Goal: Transaction & Acquisition: Book appointment/travel/reservation

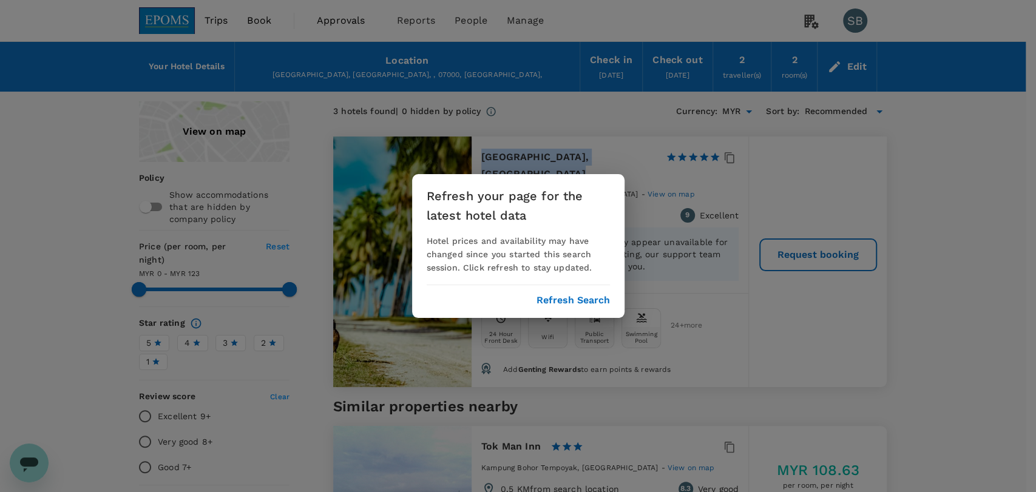
click at [602, 302] on button "Refresh Search" at bounding box center [572, 300] width 73 height 11
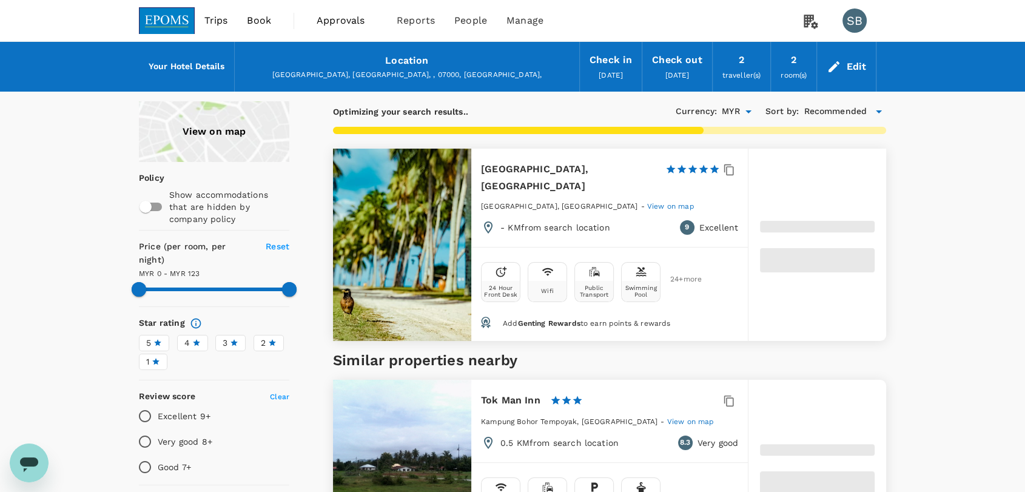
type input "122"
click at [157, 29] on img at bounding box center [167, 20] width 56 height 27
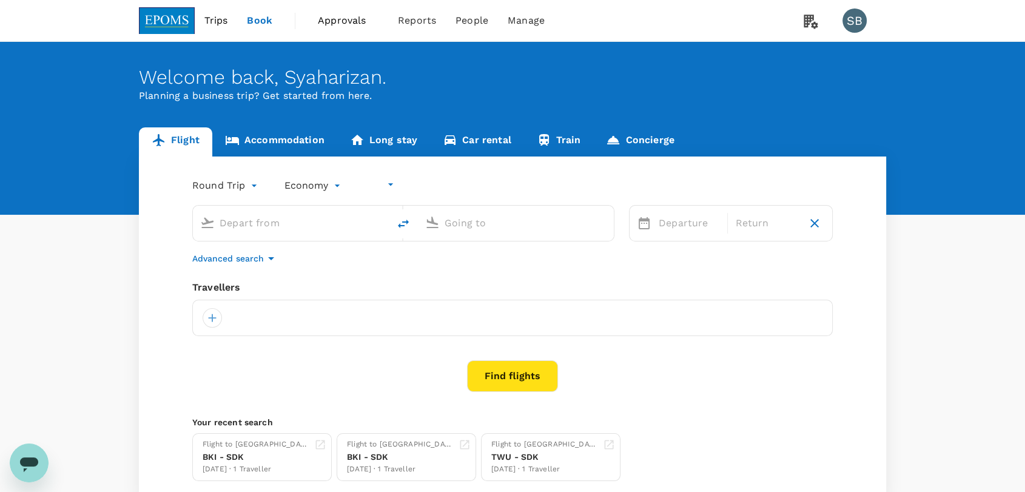
type input "undefined, undefined (any)"
type input "Kuala Lumpur Intl ([GEOGRAPHIC_DATA])"
type input "Langkawi Intl (LGK)"
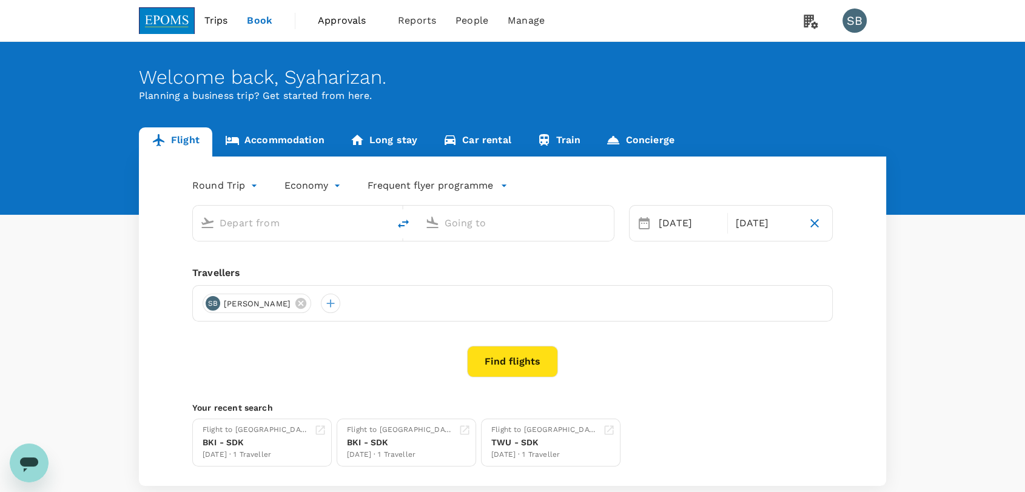
type input "Kuala Lumpur Intl ([GEOGRAPHIC_DATA])"
type input "Langkawi Intl (LGK)"
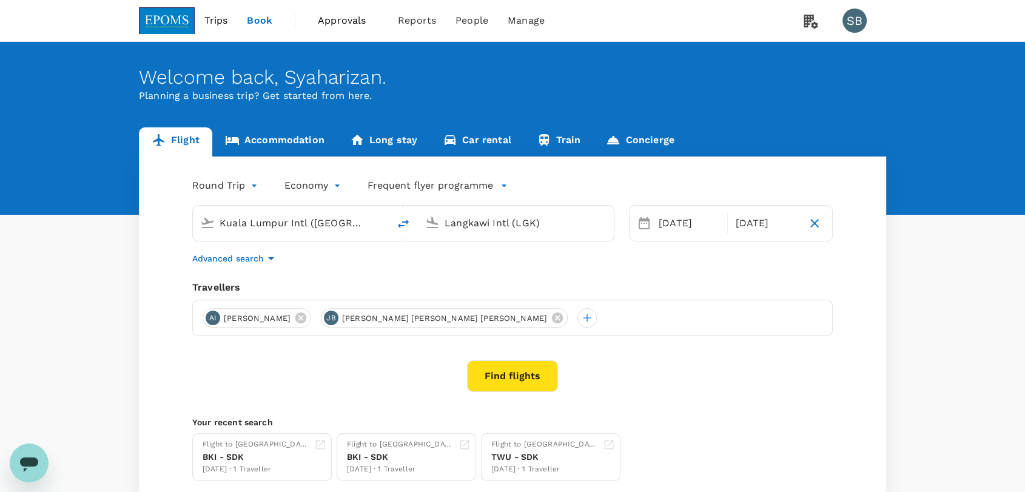
click at [324, 183] on body "Trips Book Approvals 0 Reports People Manage SB Welcome back , [GEOGRAPHIC_DATA…" at bounding box center [512, 288] width 1025 height 576
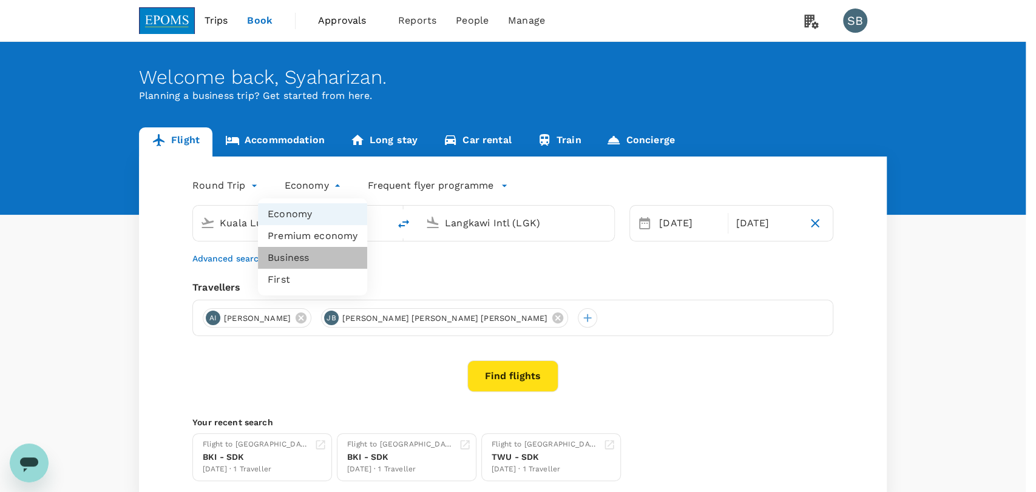
click at [312, 258] on li "Business" at bounding box center [312, 258] width 109 height 22
type input "business"
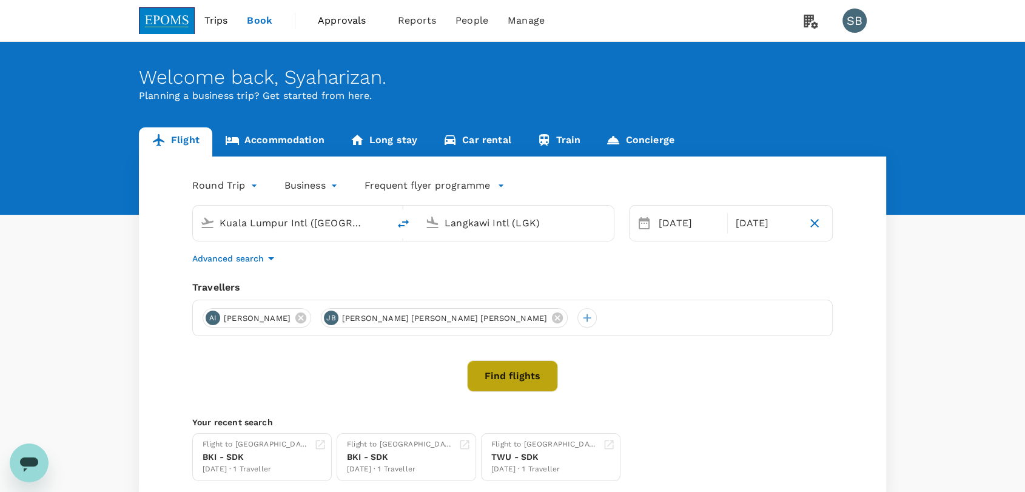
click at [528, 363] on button "Find flights" at bounding box center [512, 376] width 91 height 32
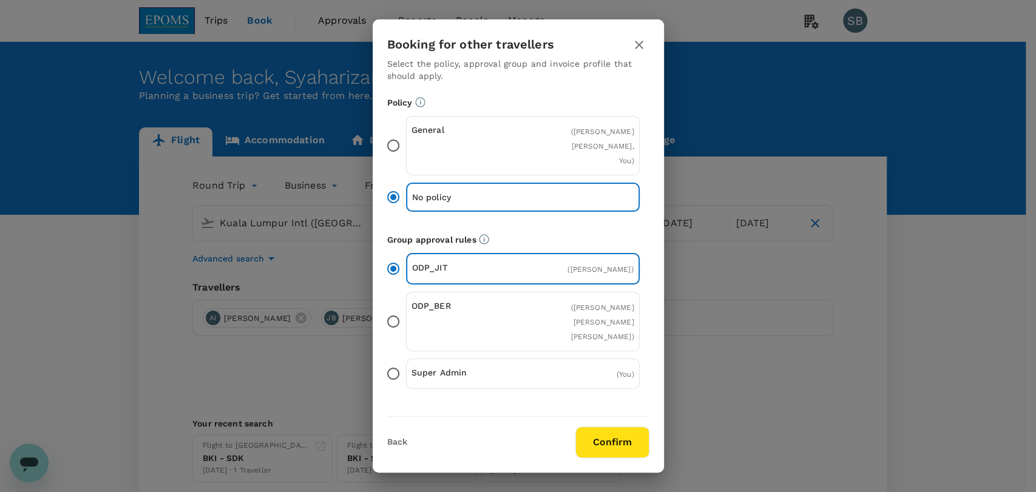
click at [606, 433] on button "Confirm" at bounding box center [612, 442] width 74 height 32
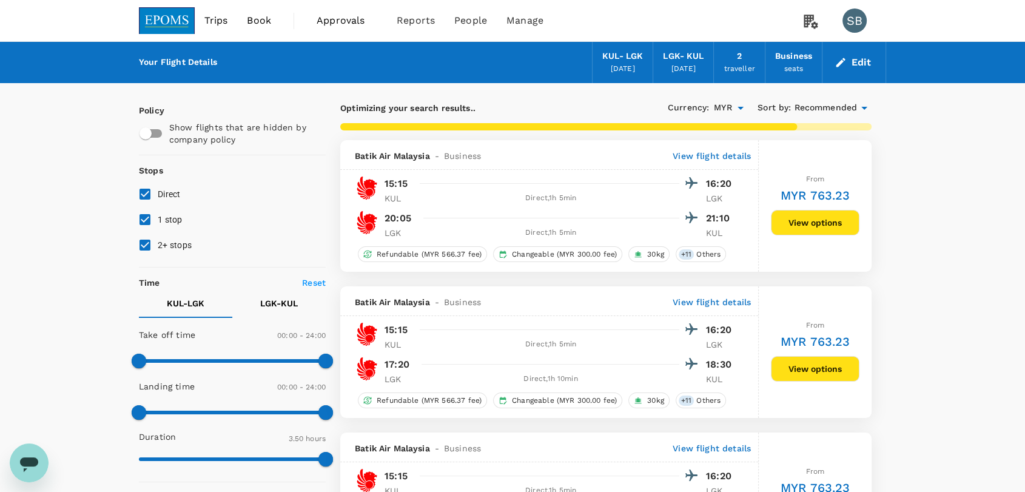
click at [812, 109] on span "Recommended" at bounding box center [825, 107] width 63 height 13
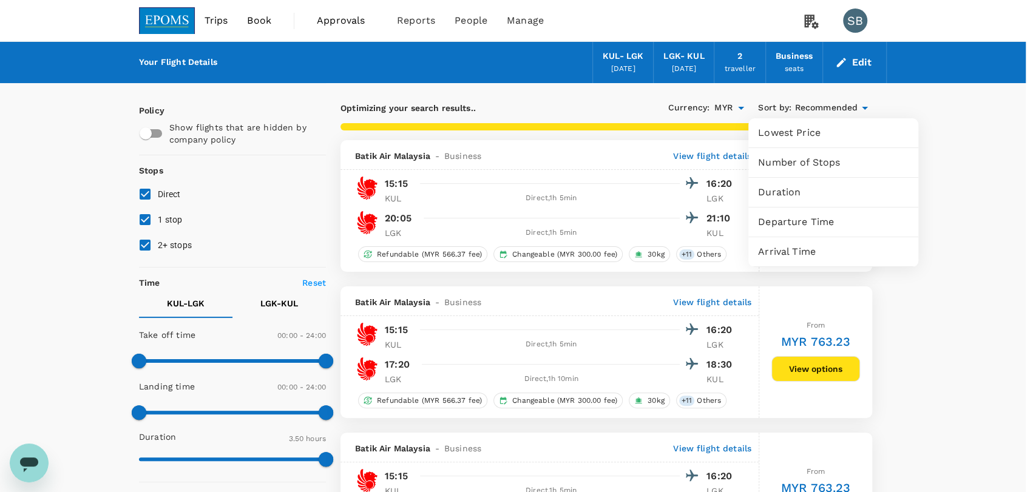
click at [792, 218] on span "Departure Time" at bounding box center [833, 222] width 150 height 15
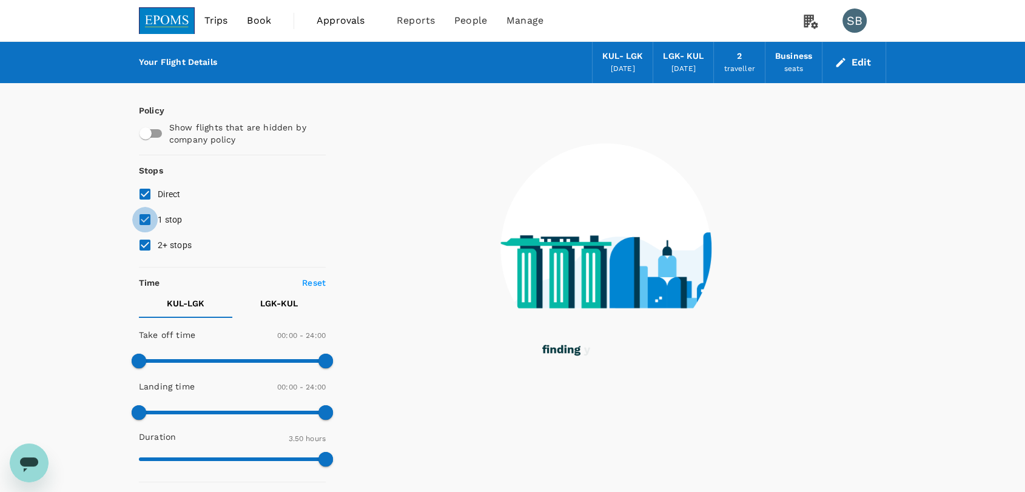
click at [141, 221] on input "1 stop" at bounding box center [144, 219] width 25 height 25
checkbox input "false"
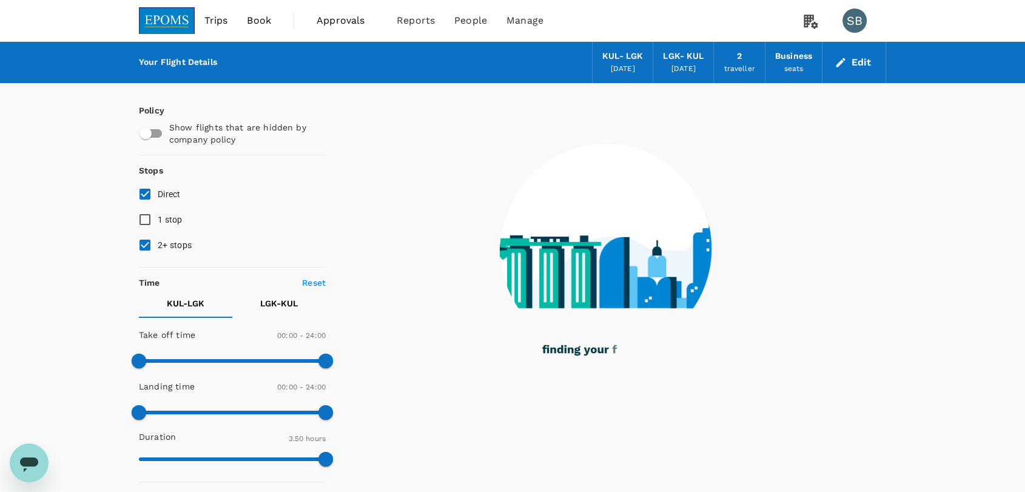
click at [146, 244] on input "2+ stops" at bounding box center [144, 244] width 25 height 25
checkbox input "false"
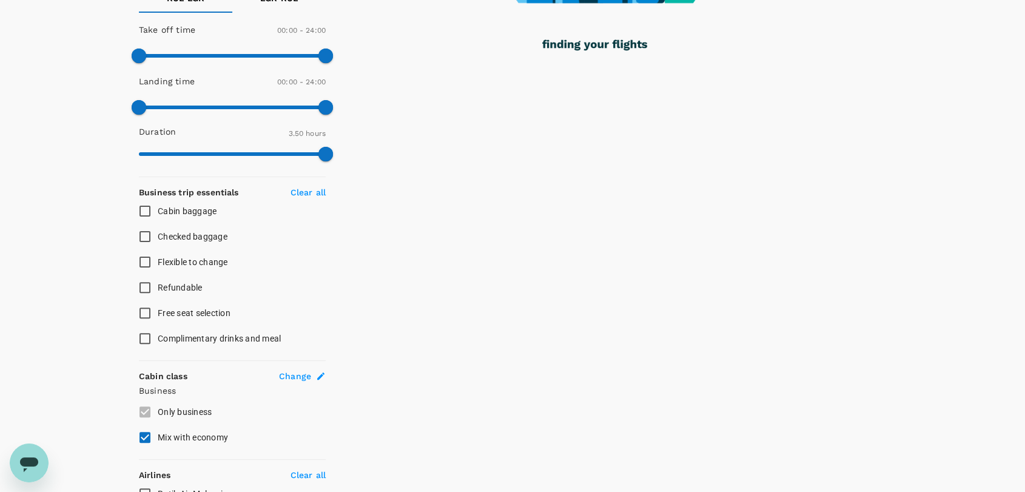
scroll to position [456, 0]
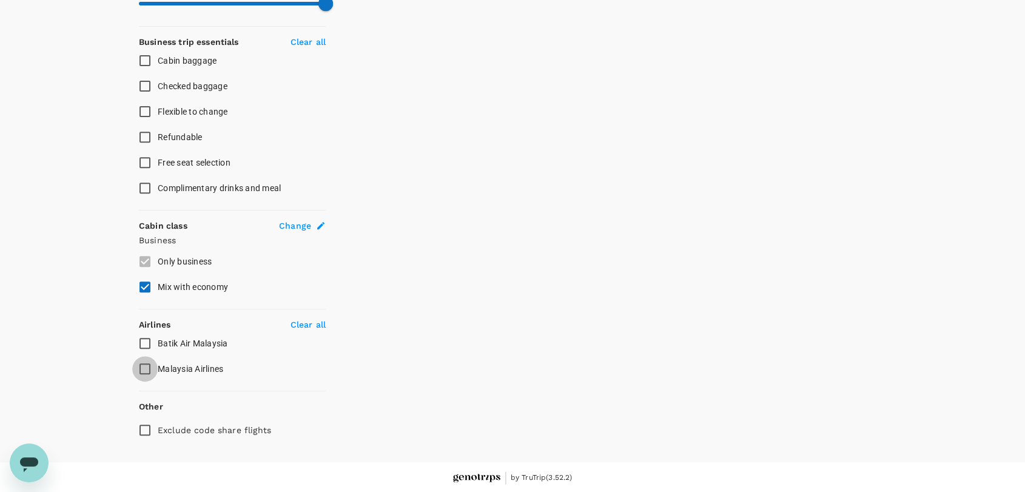
click at [143, 366] on input "Malaysia Airlines" at bounding box center [144, 368] width 25 height 25
checkbox input "true"
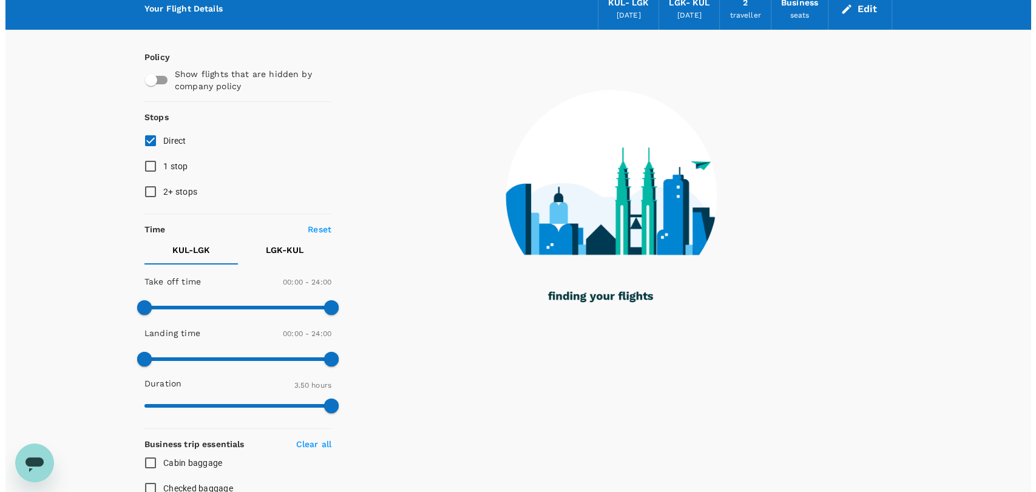
scroll to position [51, 0]
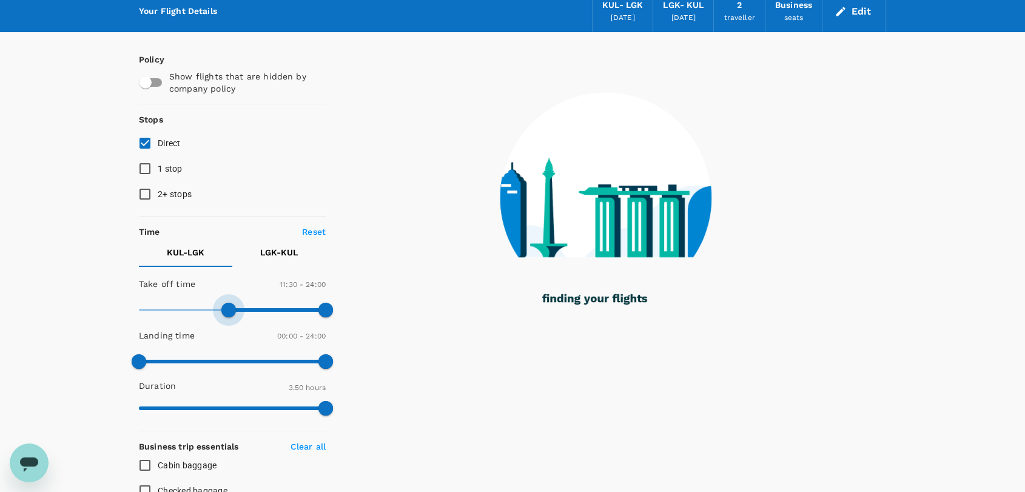
type input "660"
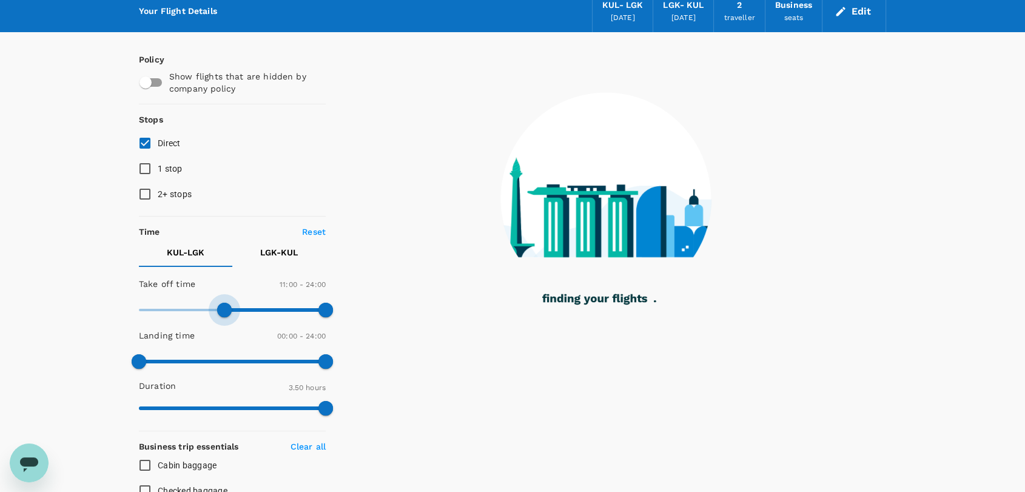
drag, startPoint x: 141, startPoint y: 306, endPoint x: 225, endPoint y: 314, distance: 84.1
click at [225, 314] on span at bounding box center [224, 310] width 15 height 15
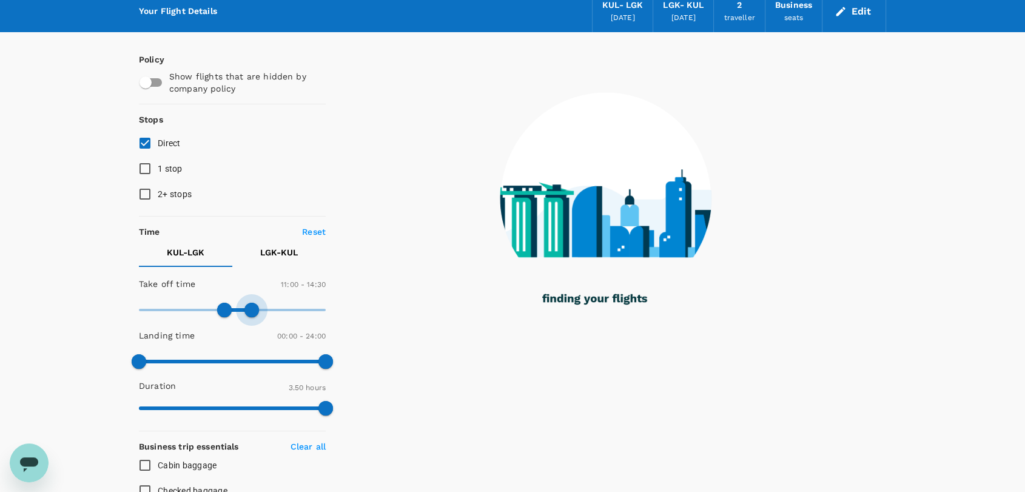
type input "840"
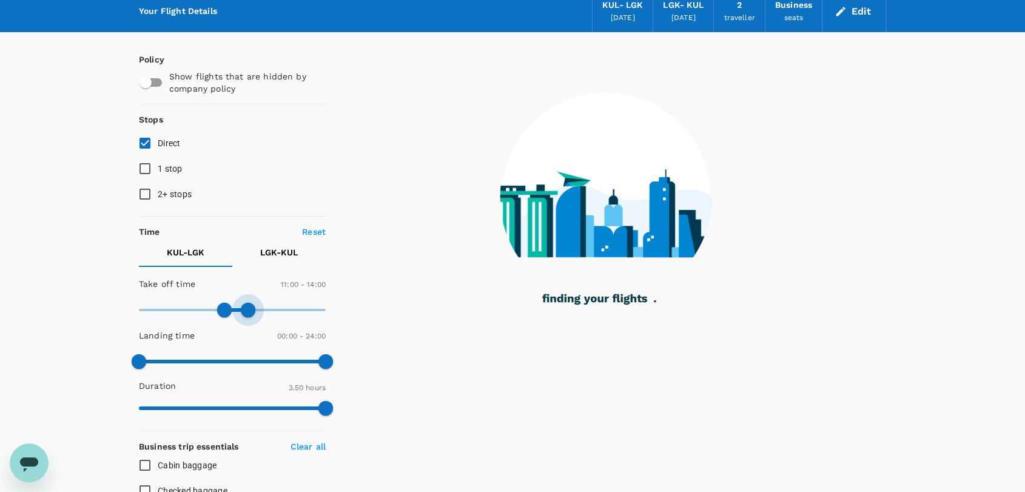
drag, startPoint x: 322, startPoint y: 312, endPoint x: 248, endPoint y: 305, distance: 74.3
click at [248, 305] on span at bounding box center [248, 310] width 15 height 15
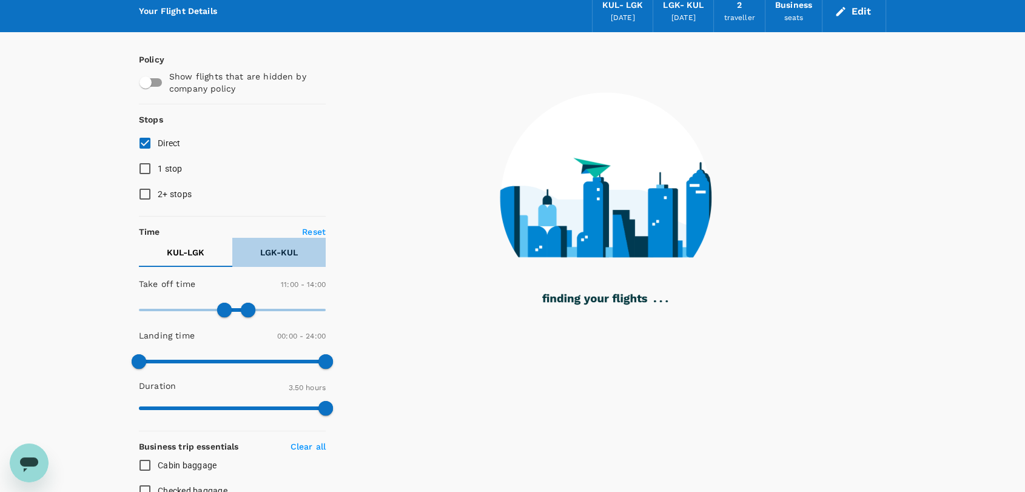
click at [272, 251] on p "LGK - KUL" at bounding box center [279, 252] width 38 height 12
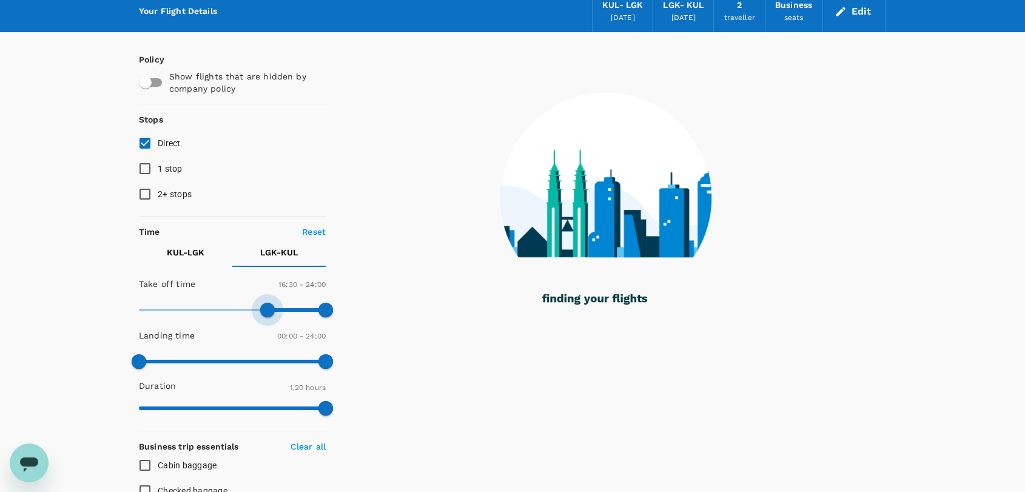
type input "1020"
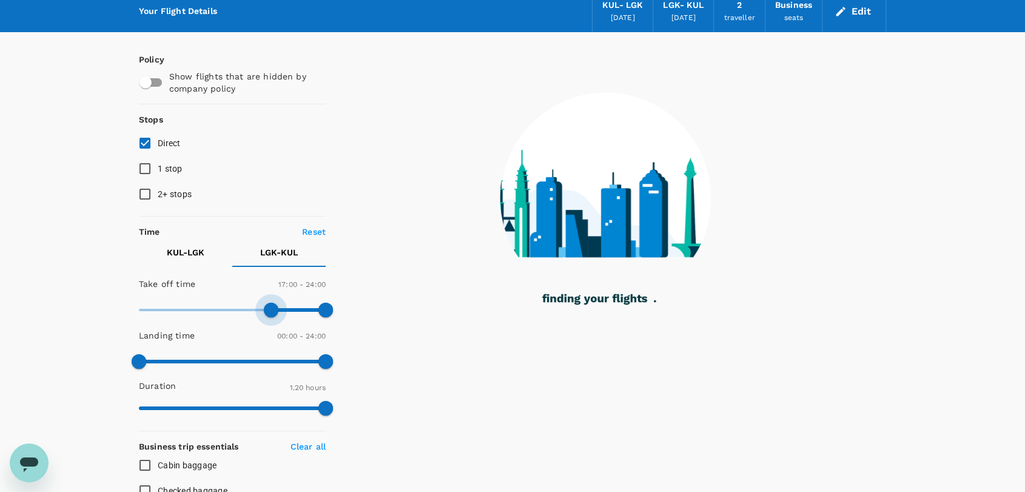
drag, startPoint x: 127, startPoint y: 307, endPoint x: 272, endPoint y: 317, distance: 144.7
click at [272, 317] on span at bounding box center [271, 310] width 15 height 15
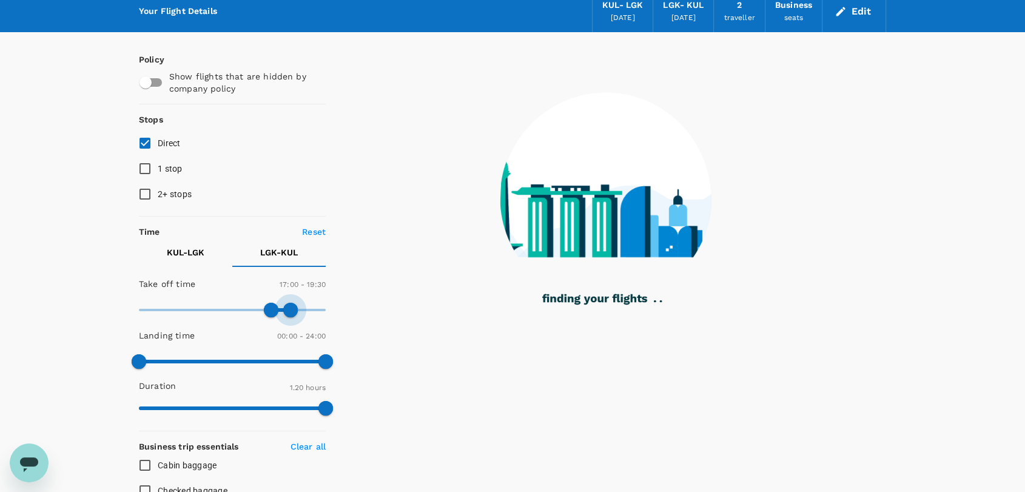
drag, startPoint x: 318, startPoint y: 307, endPoint x: 291, endPoint y: 306, distance: 27.9
click at [291, 306] on span at bounding box center [290, 310] width 15 height 15
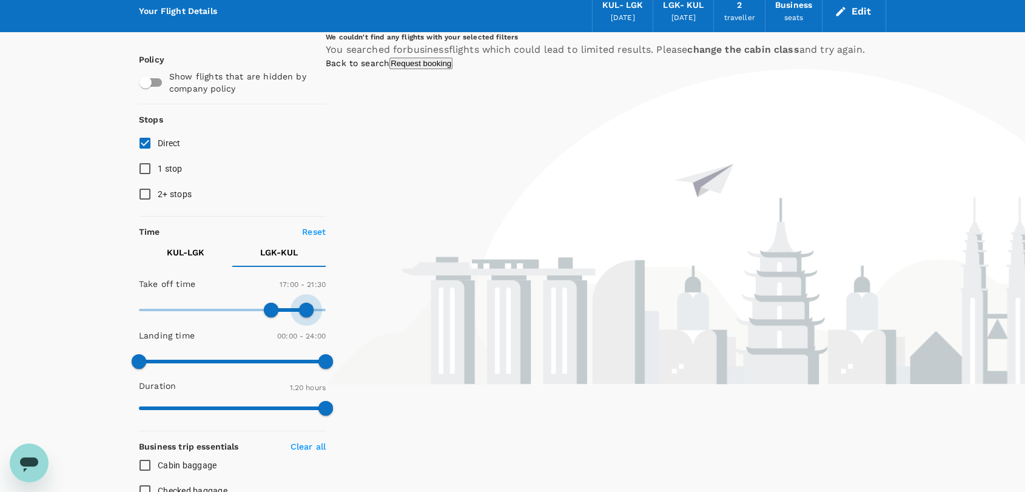
drag, startPoint x: 291, startPoint y: 305, endPoint x: 307, endPoint y: 306, distance: 16.4
click at [307, 306] on span at bounding box center [306, 310] width 15 height 15
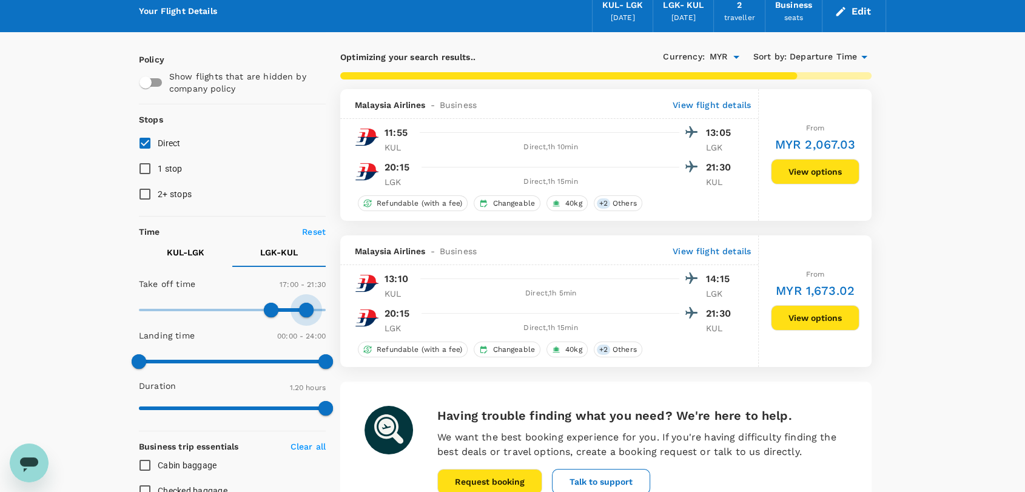
type input "1260"
click at [301, 303] on span at bounding box center [302, 310] width 15 height 15
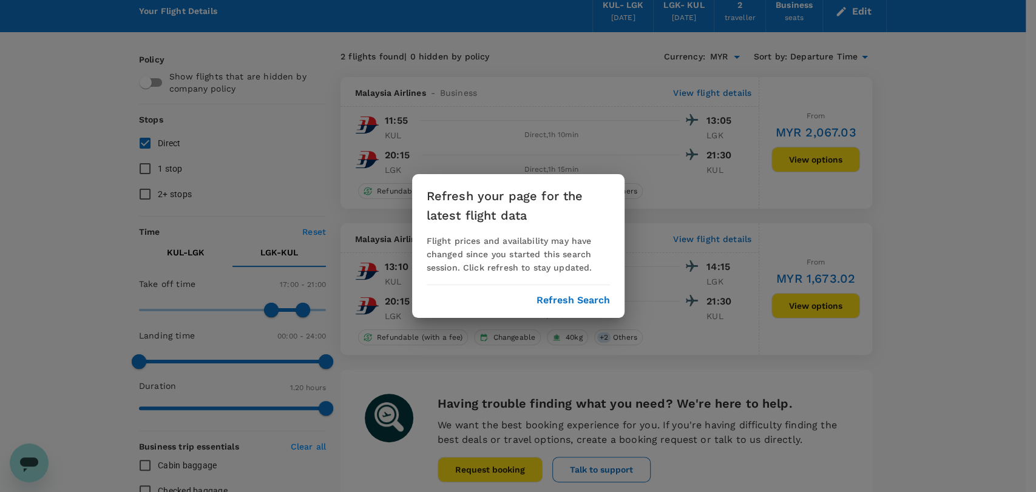
click at [578, 295] on button "Refresh Search" at bounding box center [572, 300] width 73 height 11
click at [584, 303] on button "Refresh Search" at bounding box center [572, 300] width 73 height 11
click at [551, 297] on button "Refresh Search" at bounding box center [572, 300] width 73 height 11
